Goal: Check status: Check status

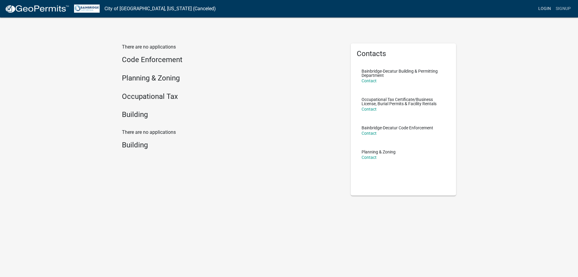
click at [548, 8] on link "Login" at bounding box center [544, 8] width 17 height 11
click at [546, 9] on link "Login" at bounding box center [544, 8] width 17 height 11
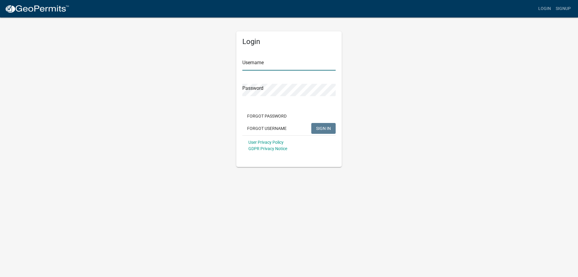
click at [259, 62] on input "Username" at bounding box center [288, 64] width 93 height 12
type input "dixie1973"
click at [325, 128] on span "SIGN IN" at bounding box center [323, 127] width 15 height 5
click at [198, 85] on div "Login Username dixie1973 Password Forgot Password Forgot Username SIGN IN User …" at bounding box center [288, 92] width 343 height 150
click at [325, 125] on button "SIGN IN" at bounding box center [323, 128] width 24 height 11
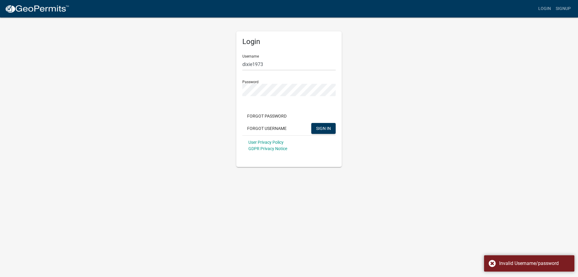
click at [431, 101] on div "Login Username dixie1973 Password Forgot Password Forgot Username SIGN IN User …" at bounding box center [288, 92] width 343 height 150
click at [209, 84] on div "Login Username dixie1973 Password Forgot Password Forgot Username SIGN IN User …" at bounding box center [288, 92] width 343 height 150
click at [311, 123] on button "SIGN IN" at bounding box center [323, 128] width 24 height 11
click at [330, 130] on span "SIGN IN" at bounding box center [323, 127] width 15 height 5
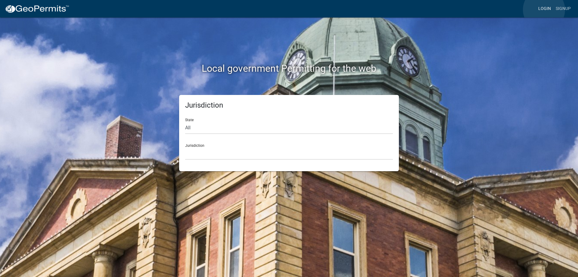
click at [544, 10] on link "Login" at bounding box center [544, 8] width 17 height 11
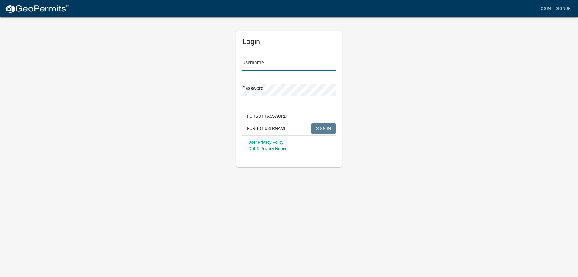
click at [261, 64] on input "Username" at bounding box center [288, 64] width 93 height 12
type input "dixie1973"
click at [311, 123] on button "SIGN IN" at bounding box center [323, 128] width 24 height 11
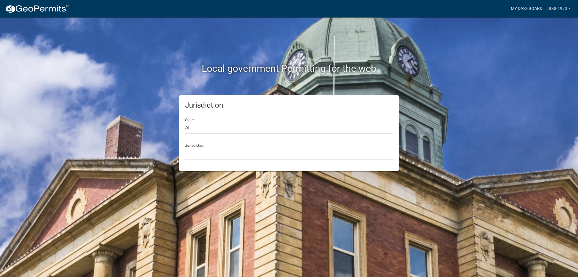
click at [533, 6] on link "My Dashboard" at bounding box center [526, 8] width 36 height 11
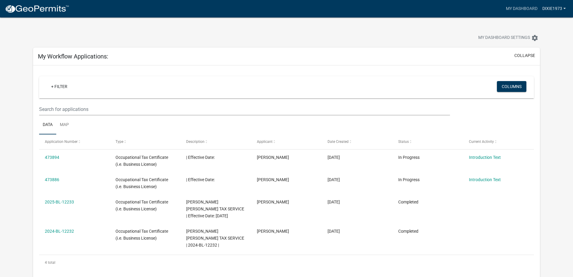
click at [565, 7] on link "DIXIE1973" at bounding box center [554, 8] width 28 height 11
click at [515, 6] on link "My Dashboard" at bounding box center [522, 8] width 36 height 11
click at [524, 39] on span "My Dashboard Settings" at bounding box center [504, 37] width 52 height 7
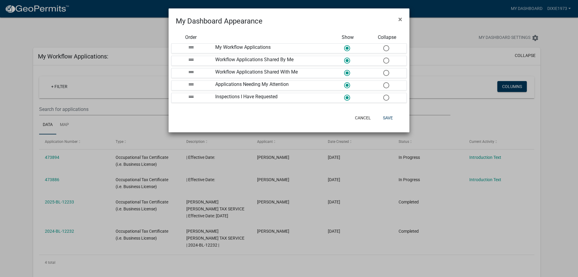
click at [572, 40] on ngb-modal-window "My Dashboard Appearance × Order Show Collapse drag_handle My Workflow Applicati…" at bounding box center [289, 138] width 578 height 277
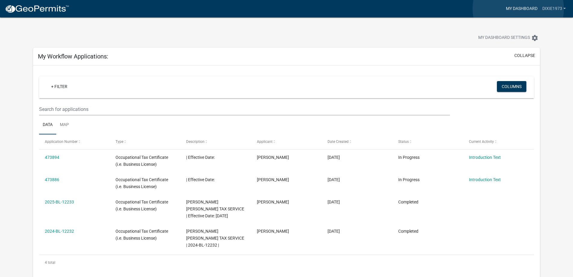
click at [519, 9] on link "My Dashboard" at bounding box center [522, 8] width 36 height 11
click at [556, 6] on link "DIXIE1973" at bounding box center [554, 8] width 28 height 11
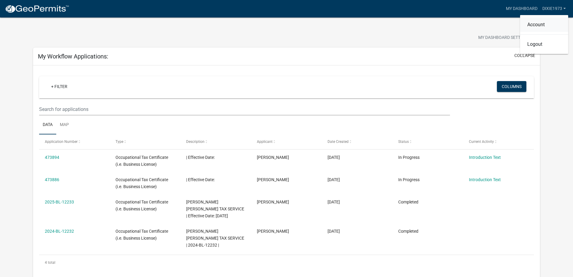
click at [535, 20] on link "Account" at bounding box center [544, 24] width 48 height 14
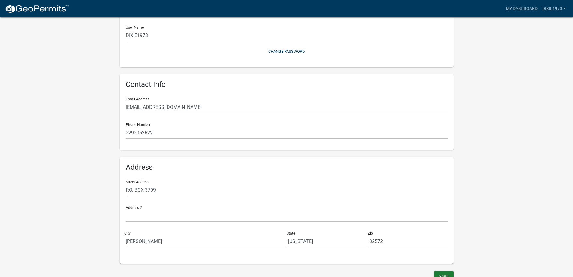
scroll to position [74, 0]
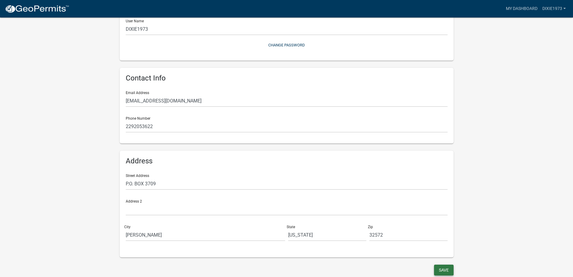
click at [445, 270] on button "Save" at bounding box center [444, 269] width 20 height 11
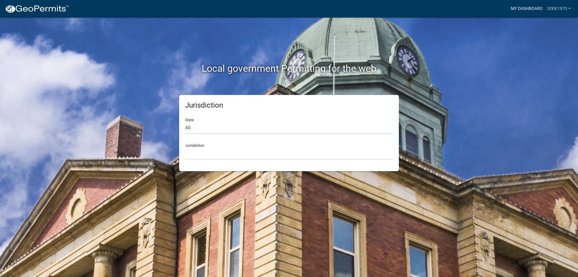
click at [531, 10] on link "My Dashboard" at bounding box center [526, 8] width 36 height 11
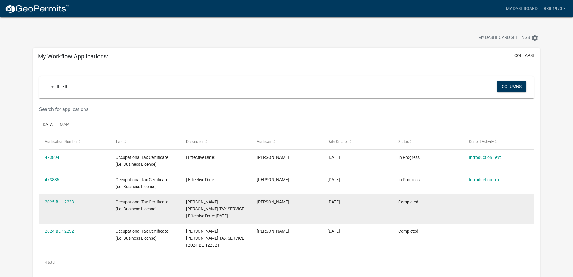
click at [63, 197] on datatable-body-cell "2025-BL-12233" at bounding box center [74, 208] width 71 height 29
click at [62, 200] on link "2025-BL-12233" at bounding box center [59, 201] width 29 height 5
